Goal: Task Accomplishment & Management: Manage account settings

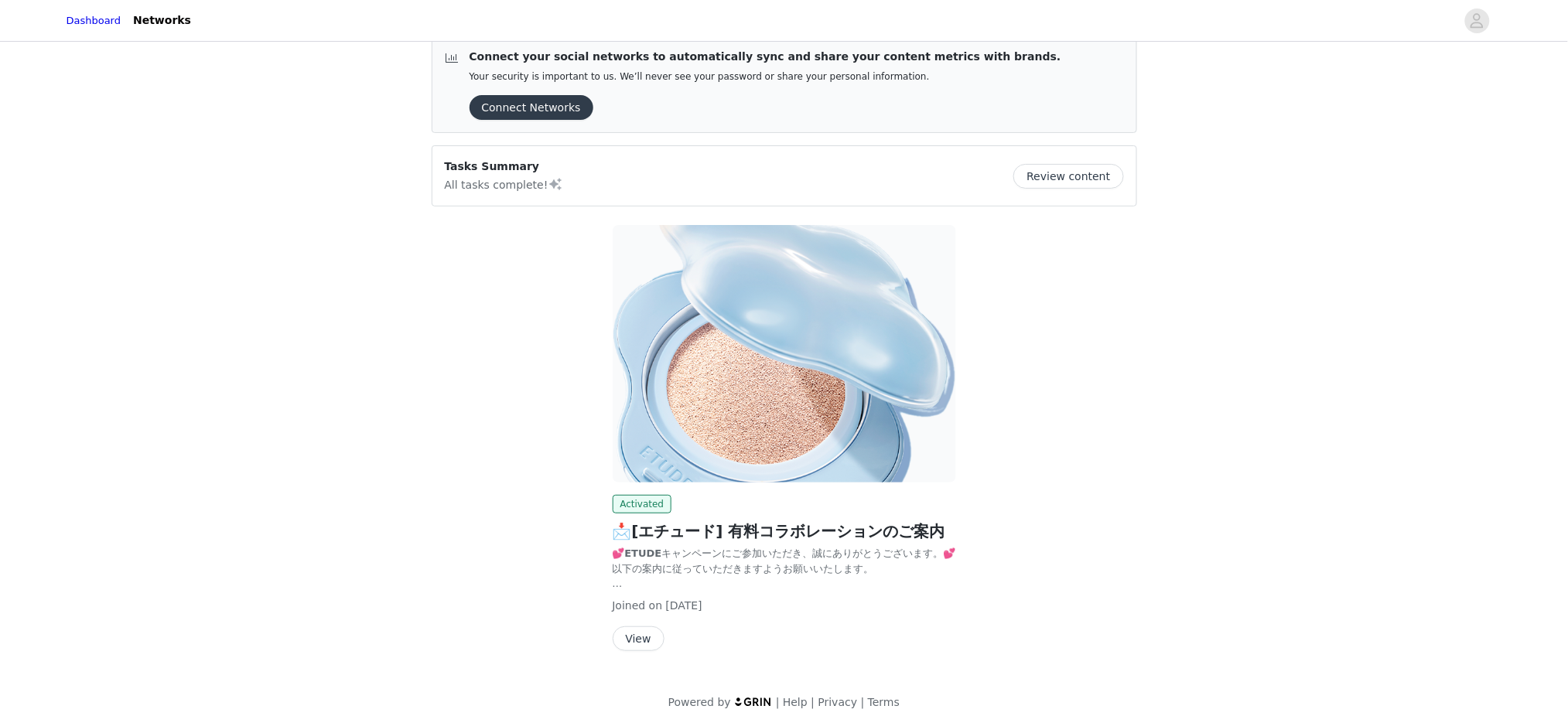
scroll to position [33, 0]
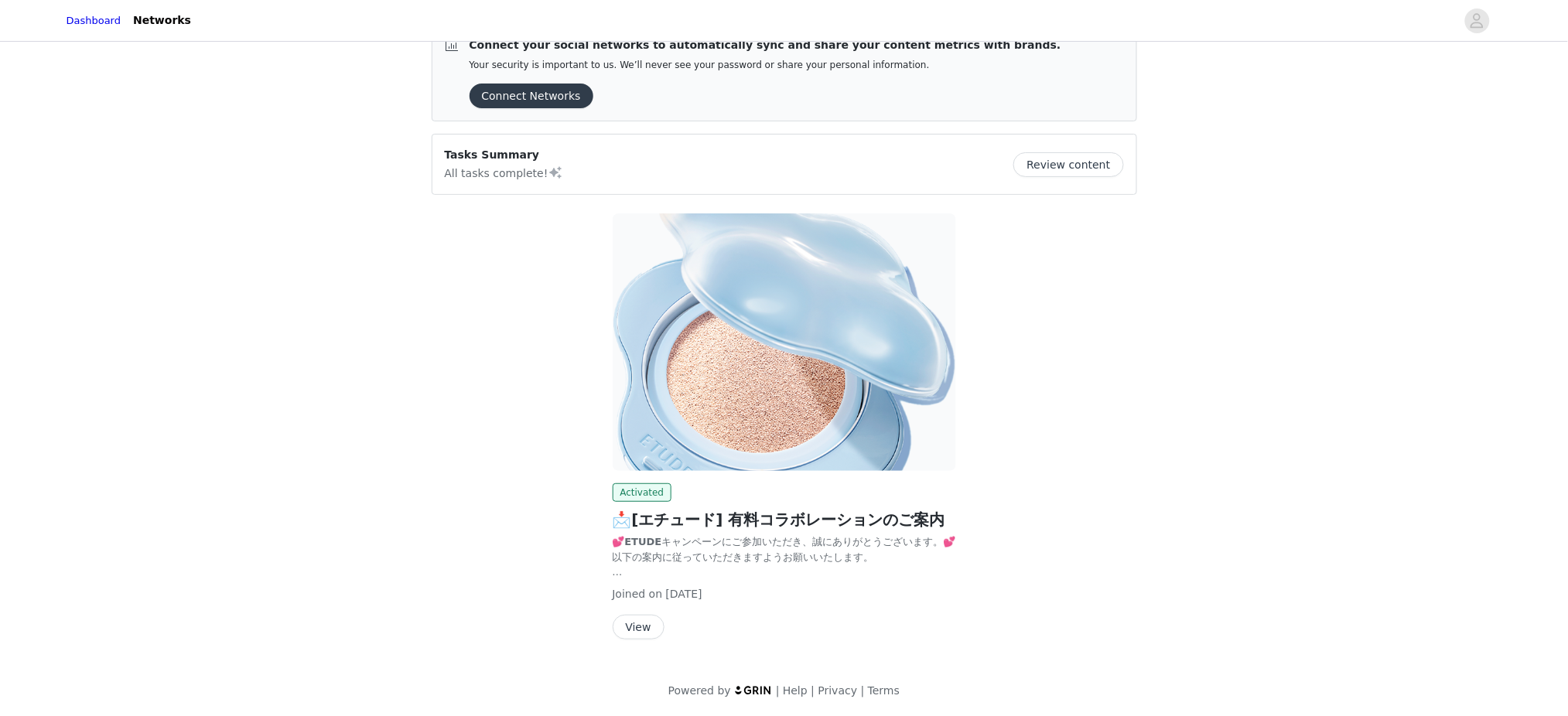
click at [650, 615] on button "View" at bounding box center [639, 627] width 52 height 24
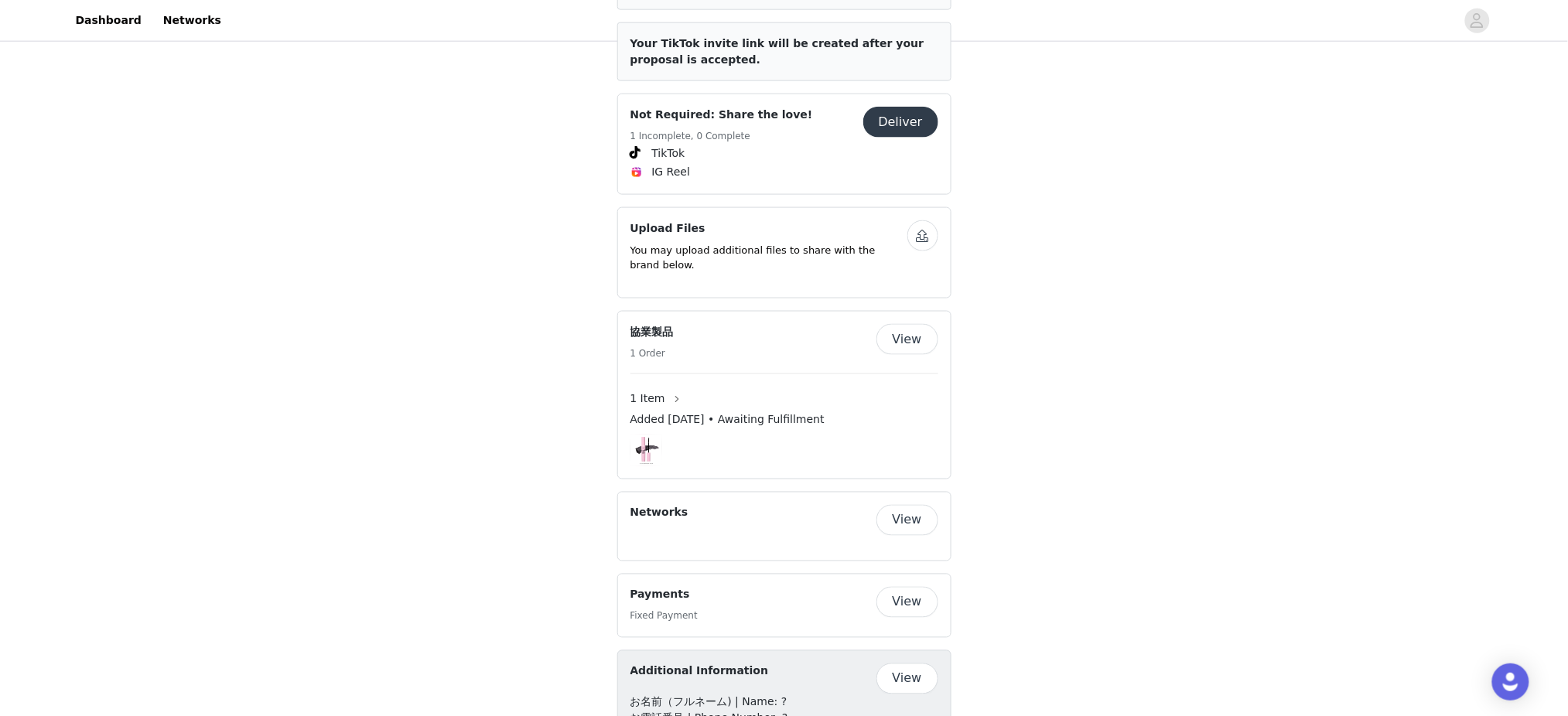
scroll to position [757, 0]
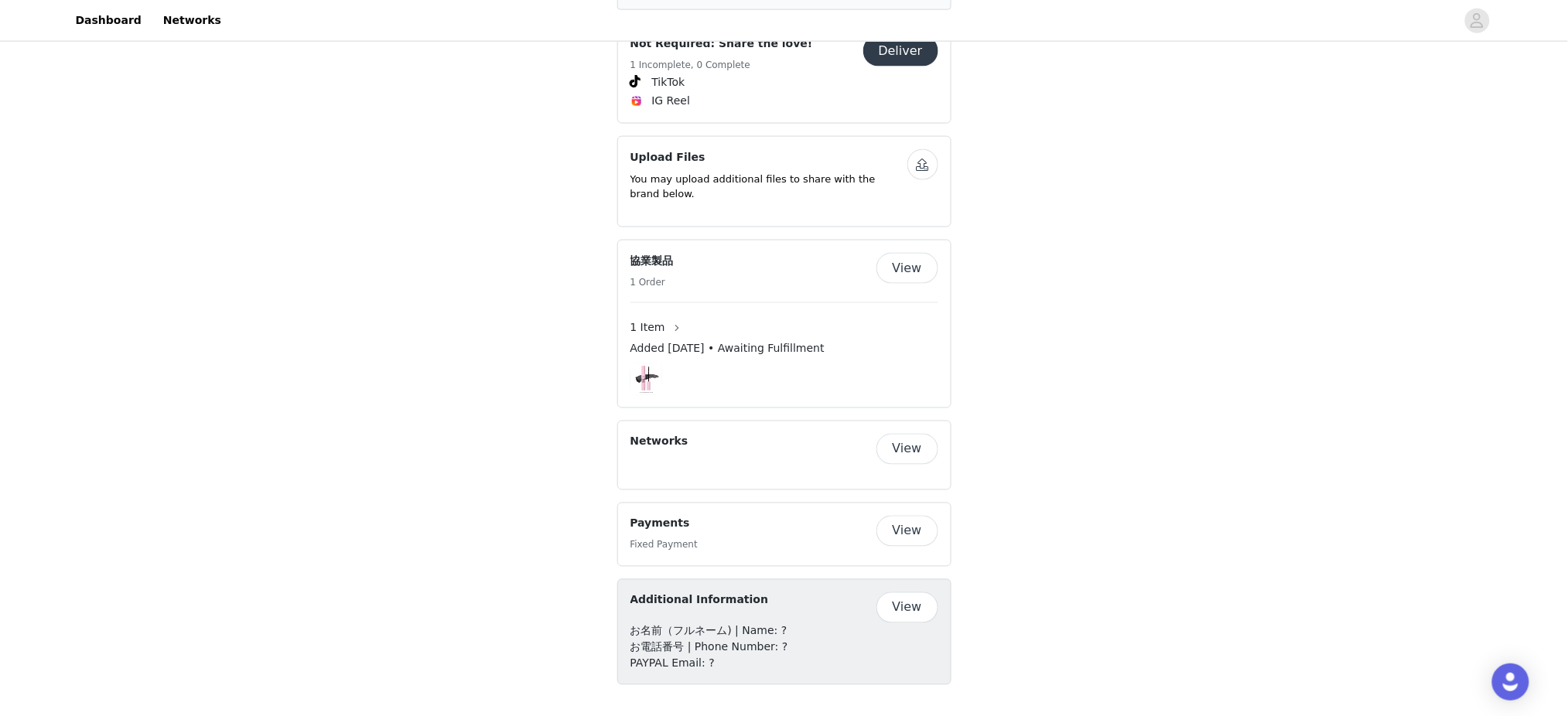
click at [916, 528] on button "View" at bounding box center [907, 531] width 62 height 31
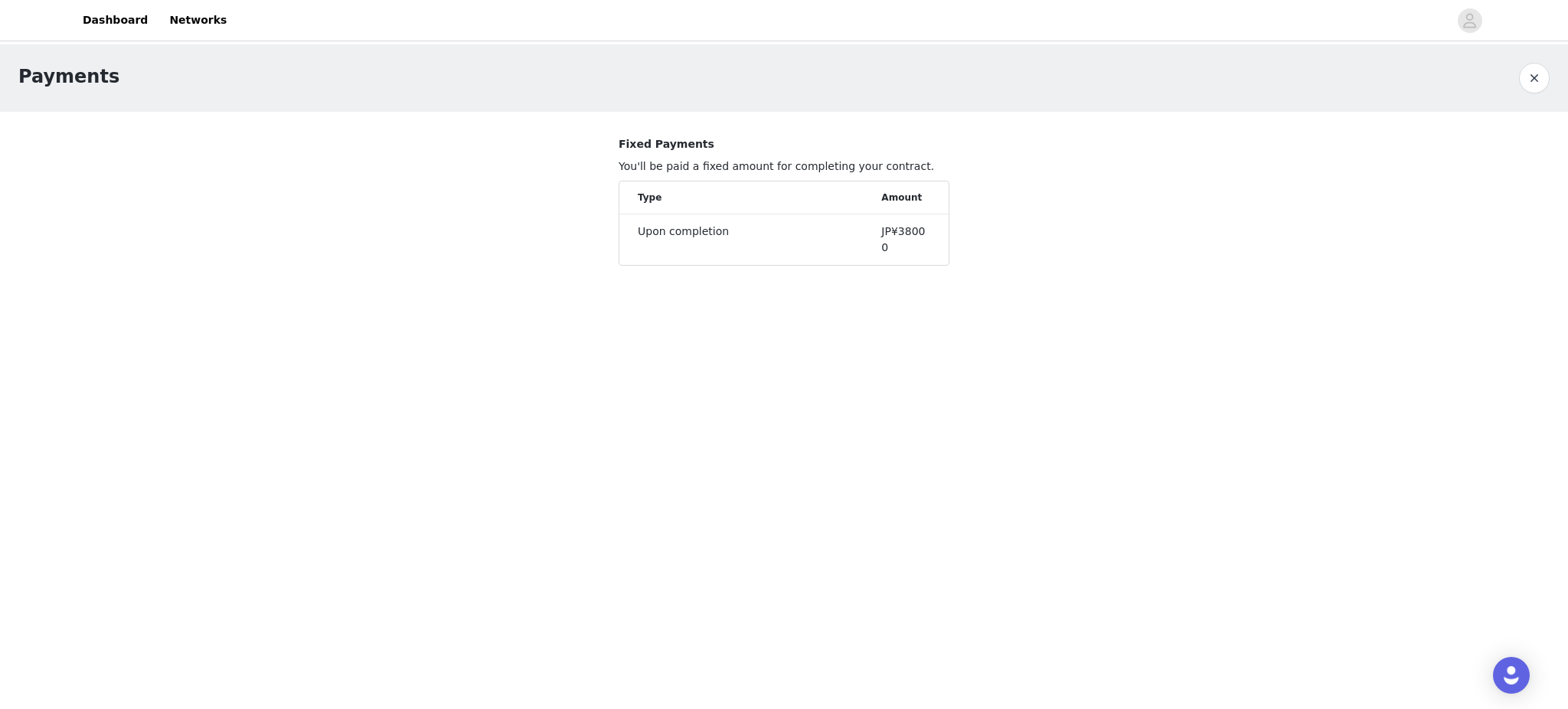
click at [906, 523] on body "Dashboard Networks Payments Fixed Payments You'll be paid a fixed amount for co…" at bounding box center [784, 354] width 1568 height 709
